Goal: Task Accomplishment & Management: Use online tool/utility

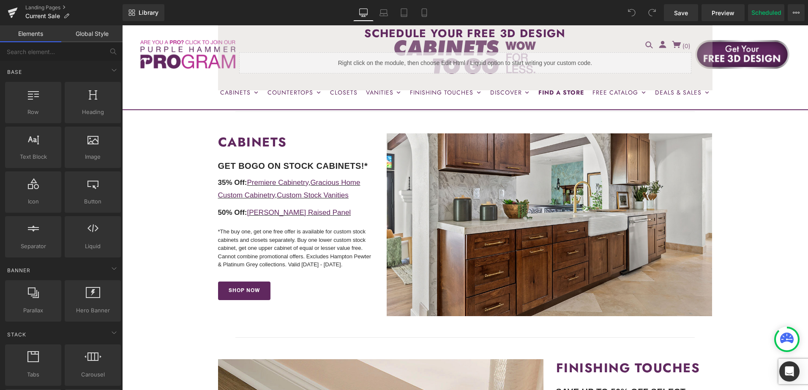
scroll to position [254, 0]
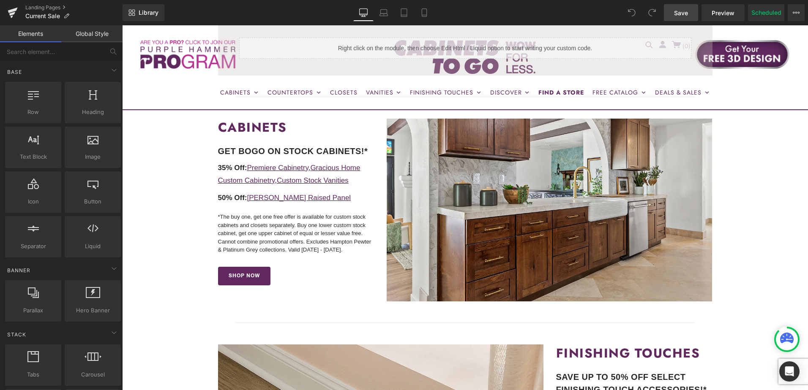
click at [680, 14] on span "Save" at bounding box center [681, 12] width 14 height 9
